Goal: Check status: Check status

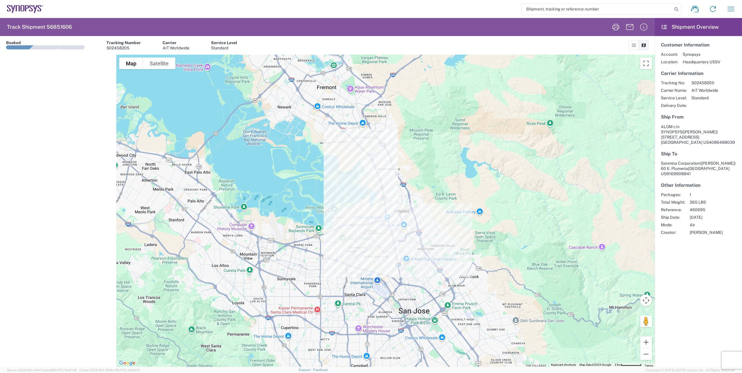
click at [14, 5] on icon at bounding box center [25, 9] width 36 height 8
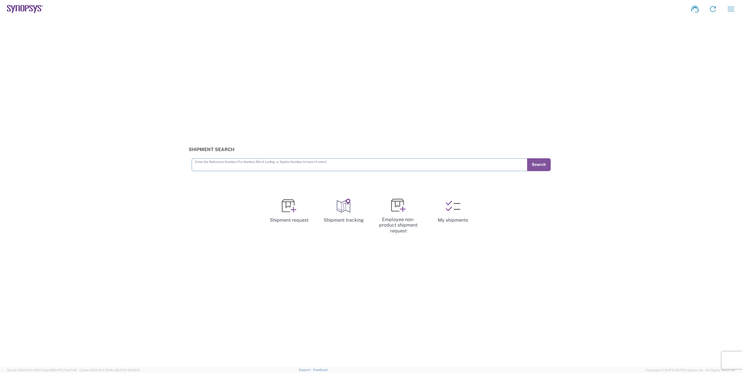
click at [413, 173] on div "Shipment Search Enter the Reference Number, Pro Number, Bill of Lading, or Agis…" at bounding box center [371, 192] width 742 height 349
click at [414, 166] on input "text" at bounding box center [359, 164] width 329 height 10
paste input "56731698"
type input "56731698"
click at [541, 163] on button "Search" at bounding box center [539, 164] width 24 height 13
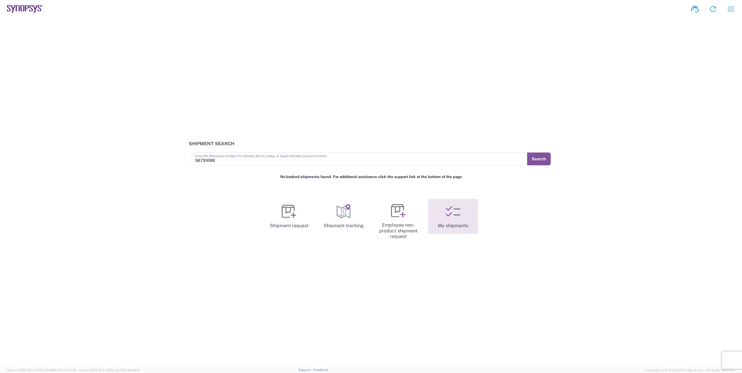
click at [452, 214] on icon at bounding box center [452, 211] width 15 height 15
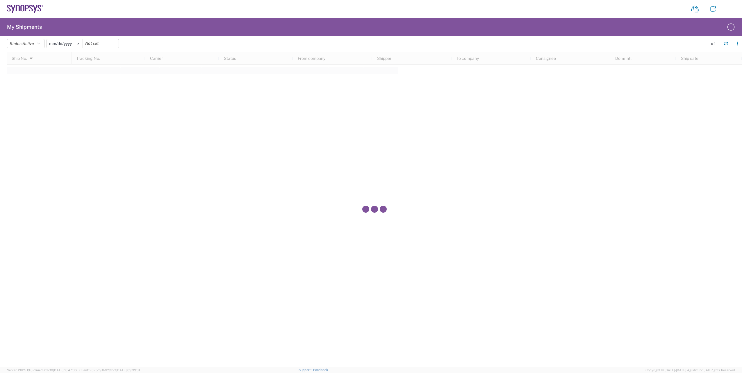
click at [24, 3] on agx-form-navbar "Shipment request Shipment tracking Employee non-product shipment request My shi…" at bounding box center [371, 9] width 742 height 18
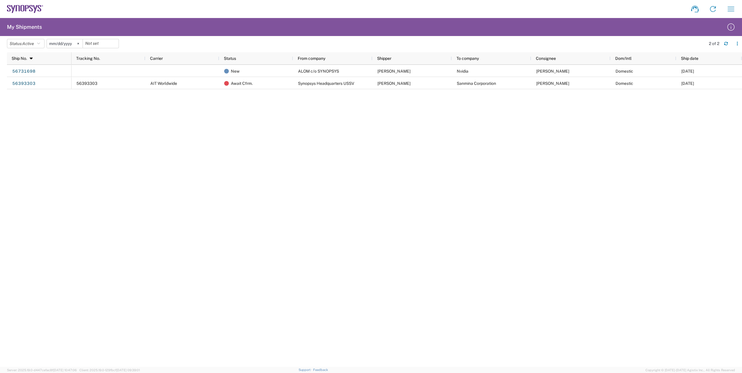
click at [26, 6] on icon at bounding box center [25, 9] width 36 height 8
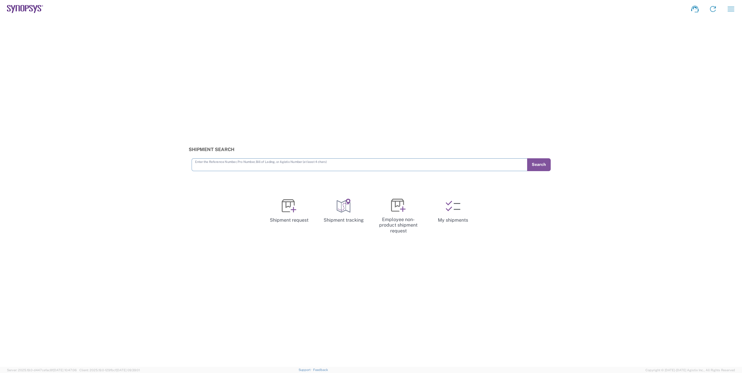
click at [327, 166] on input "text" at bounding box center [359, 164] width 329 height 10
type input "56731698"
click at [538, 168] on button "Search" at bounding box center [539, 164] width 24 height 13
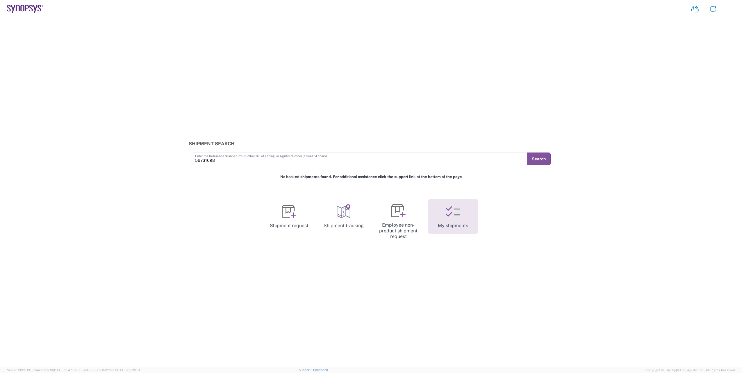
click at [446, 213] on icon at bounding box center [452, 211] width 15 height 15
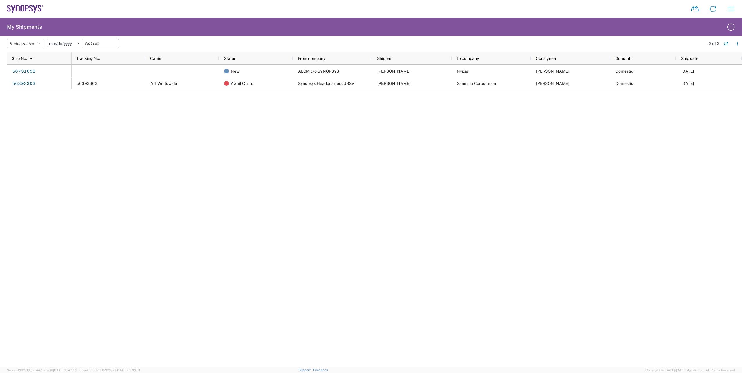
click at [71, 44] on input "[DATE]" at bounding box center [65, 43] width 36 height 9
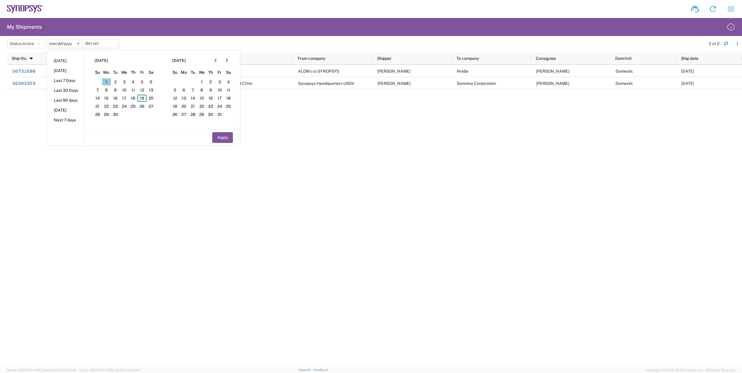
click at [108, 81] on span "1" at bounding box center [106, 81] width 9 height 7
click at [144, 98] on span "19" at bounding box center [141, 98] width 9 height 7
click at [219, 138] on button "Apply" at bounding box center [222, 137] width 21 height 11
type input "[DATE]"
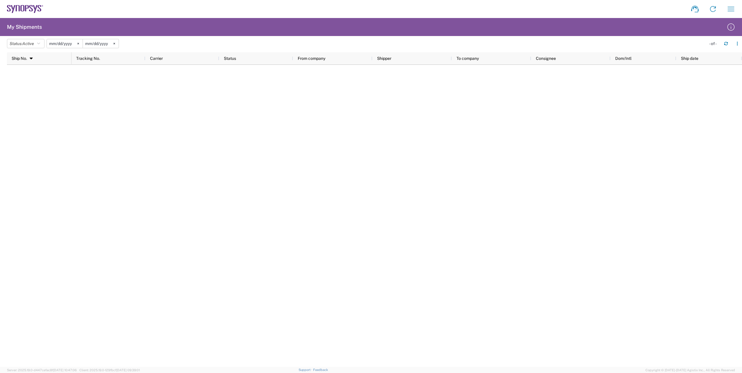
click at [98, 44] on input "[DATE]" at bounding box center [101, 43] width 36 height 9
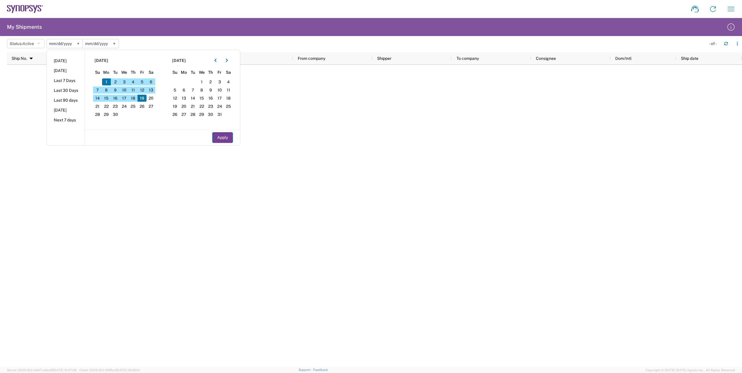
click at [224, 137] on button "Apply" at bounding box center [222, 137] width 21 height 11
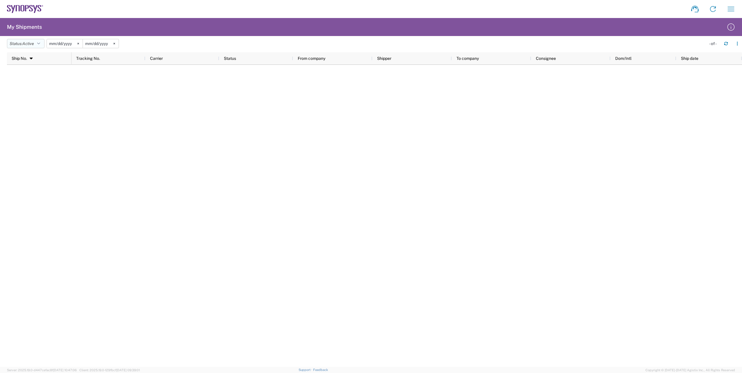
click at [36, 44] on button "Status: Active" at bounding box center [25, 43] width 37 height 9
click at [32, 76] on span "All" at bounding box center [41, 74] width 68 height 9
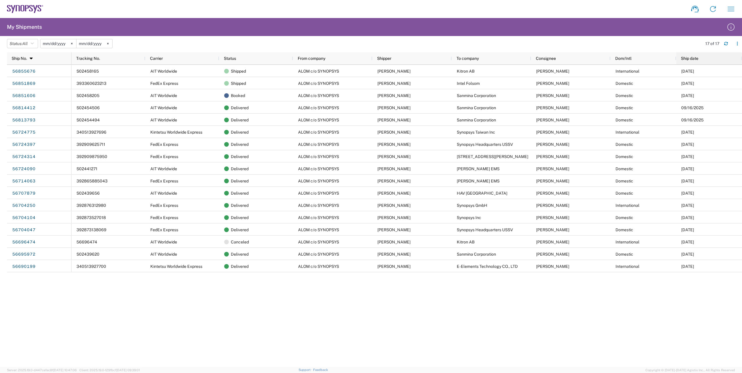
click at [682, 59] on span "Ship date" at bounding box center [689, 58] width 17 height 5
